Goal: Transaction & Acquisition: Purchase product/service

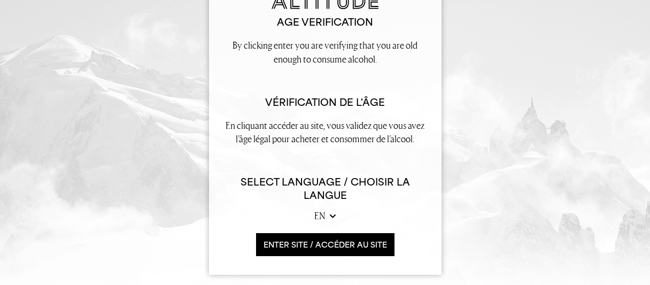
scroll to position [57, 0]
click at [327, 241] on button "ENTER SITE / accéder au site" at bounding box center [325, 244] width 138 height 23
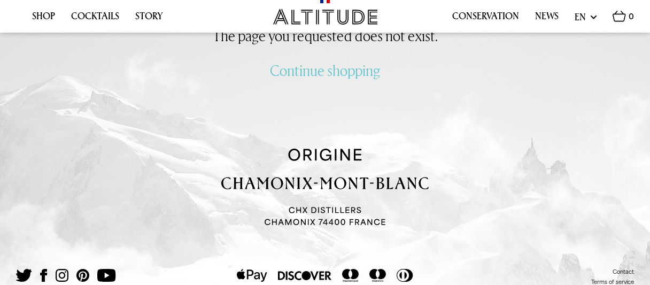
scroll to position [25, 0]
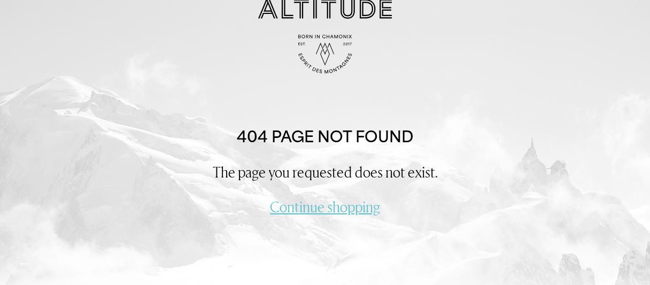
click at [332, 208] on link "Continue shopping" at bounding box center [325, 207] width 110 height 20
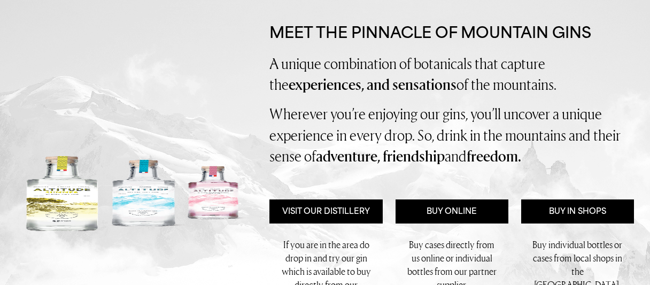
scroll to position [170, 0]
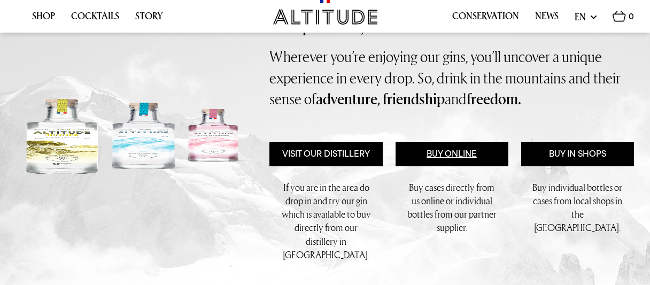
click at [442, 161] on link "Buy Online" at bounding box center [451, 154] width 113 height 24
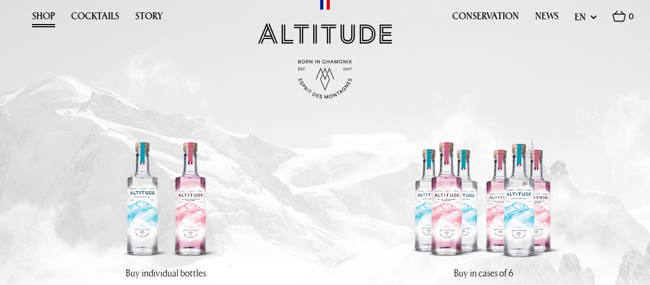
click at [44, 18] on link "Shop" at bounding box center [43, 19] width 23 height 17
click at [94, 18] on link "Cocktails" at bounding box center [95, 19] width 48 height 17
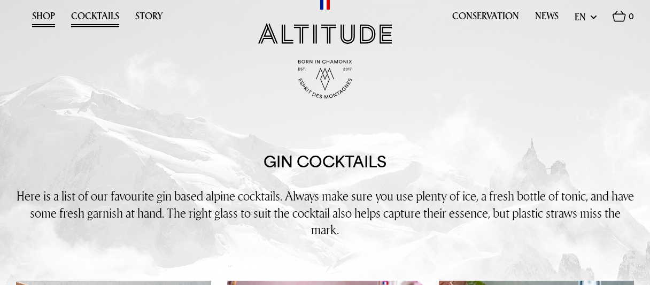
click at [37, 19] on link "Shop" at bounding box center [43, 19] width 23 height 17
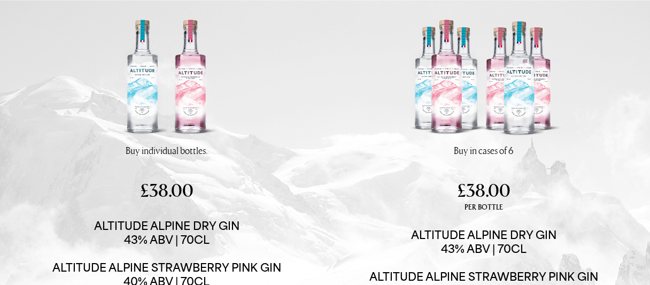
scroll to position [227, 0]
